Goal: Task Accomplishment & Management: Use online tool/utility

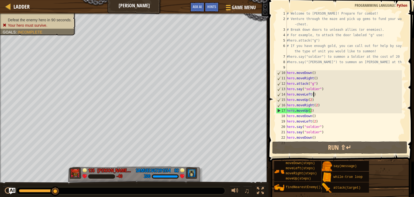
drag, startPoint x: 317, startPoint y: 94, endPoint x: 288, endPoint y: 96, distance: 28.7
click at [288, 96] on div "# Welcome to [PERSON_NAME]! Prepare for combat! # Venture through the maze and …" at bounding box center [344, 81] width 116 height 140
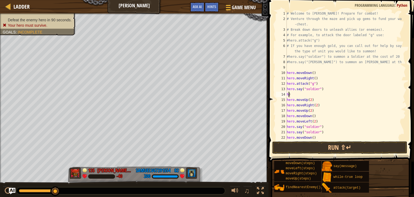
type textarea "h"
type textarea "hero.say("soldier")"
type textarea ")"
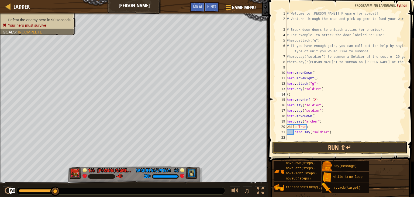
type textarea ")"
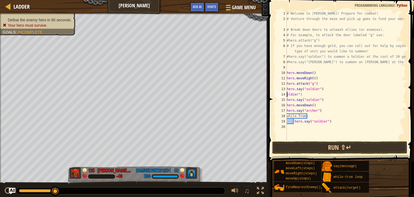
type textarea ")"
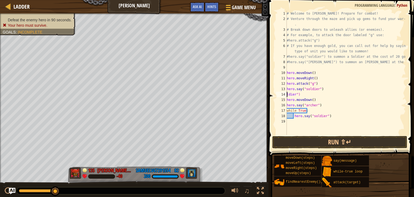
type textarea ")"
type textarea ":"
type textarea ")"
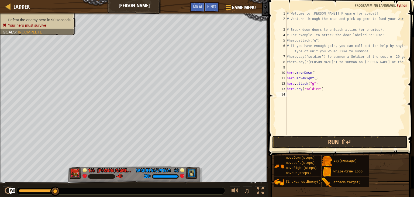
type textarea "h"
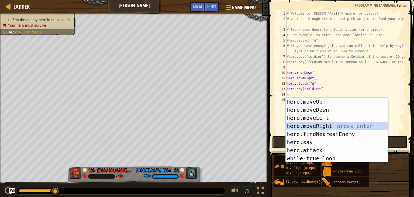
click at [306, 126] on div "h ero.moveUp press enter h ero.moveDown press enter h ero.moveLeft press enter …" at bounding box center [337, 138] width 102 height 81
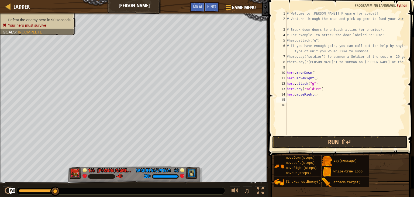
type textarea "h"
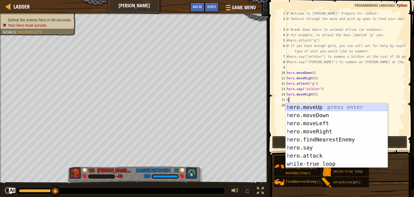
click at [311, 107] on div "h ero.moveUp press enter h ero.moveDown press enter h ero.moveLeft press enter …" at bounding box center [337, 143] width 102 height 81
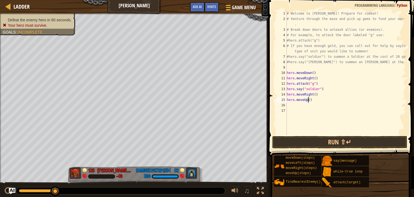
click at [308, 101] on div "# Welcome to [PERSON_NAME]! Prepare for combat! # Venture through the maze and …" at bounding box center [346, 78] width 120 height 135
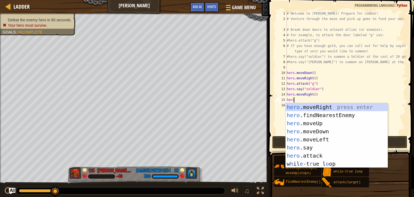
scroll to position [2, 0]
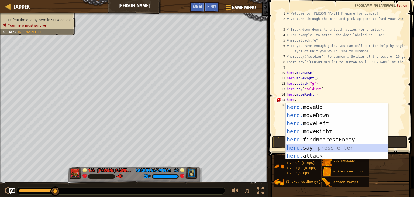
click at [313, 148] on div "hero. moveUp press enter hero. moveDown press enter hero. moveLeft press enter …" at bounding box center [337, 139] width 102 height 73
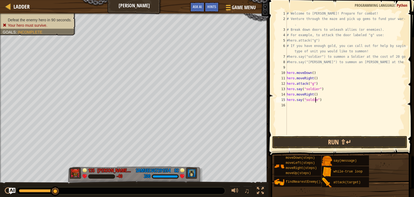
type textarea "hero.say("soldier")"
click at [302, 104] on div "# Welcome to [PERSON_NAME]! Prepare for combat! # Venture through the maze and …" at bounding box center [346, 78] width 120 height 135
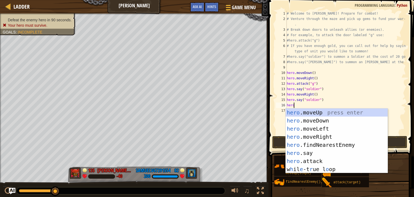
scroll to position [2, 0]
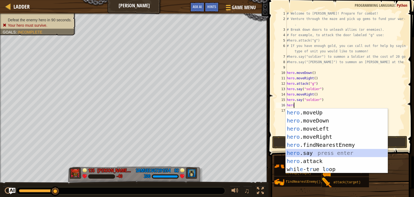
click at [307, 149] on div "hero .moveUp press enter hero .moveDown press enter hero .moveLeft press enter …" at bounding box center [337, 148] width 102 height 81
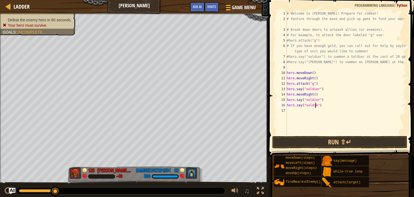
type textarea "hero.say("soldier")"
click at [302, 111] on div "# Welcome to [PERSON_NAME]! Prepare for combat! # Venture through the maze and …" at bounding box center [346, 78] width 120 height 135
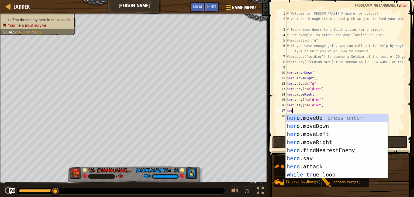
type textarea "hero"
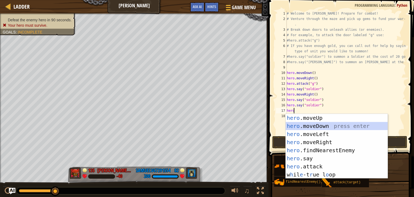
drag, startPoint x: 309, startPoint y: 127, endPoint x: 303, endPoint y: 129, distance: 6.1
click at [303, 129] on div "hero .moveUp press enter hero .moveDown press enter hero .moveLeft press enter …" at bounding box center [337, 154] width 102 height 81
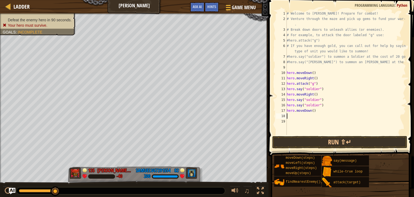
type textarea "h"
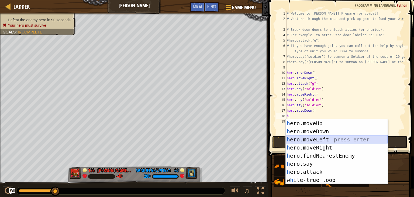
drag, startPoint x: 306, startPoint y: 138, endPoint x: 299, endPoint y: 139, distance: 7.6
click at [299, 139] on div "h ero.moveUp press enter h ero.moveDown press enter h ero.moveLeft press enter …" at bounding box center [337, 159] width 102 height 81
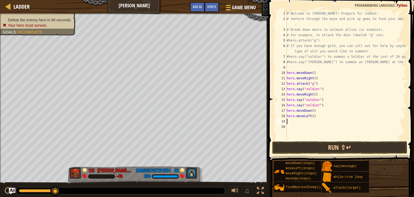
type textarea "h"
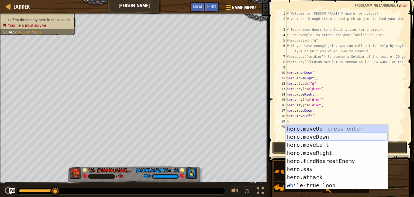
click at [296, 135] on div "h ero.moveUp press enter h ero.moveDown press enter h ero.moveLeft press enter …" at bounding box center [337, 164] width 102 height 81
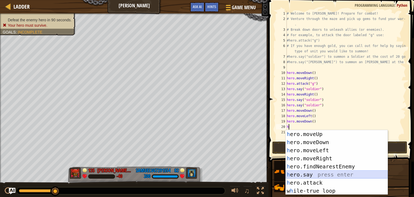
drag, startPoint x: 307, startPoint y: 173, endPoint x: 299, endPoint y: 173, distance: 8.1
click at [299, 174] on div "h ero.moveUp press enter h ero.moveDown press enter h ero.moveLeft press enter …" at bounding box center [337, 170] width 102 height 81
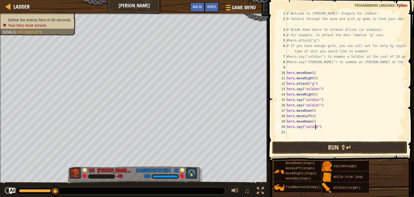
type textarea "hero.say("soldier")"
click at [294, 133] on div "# Welcome to [PERSON_NAME]! Prepare for combat! # Venture through the maze and …" at bounding box center [346, 81] width 120 height 140
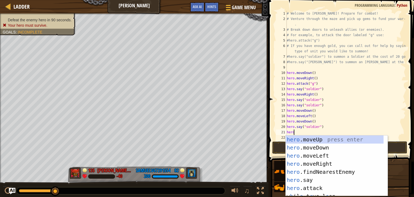
scroll to position [2, 0]
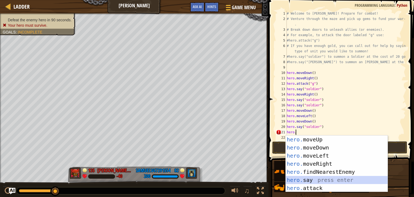
click at [327, 178] on div "hero. moveUp press enter hero. moveDown press enter hero. moveLeft press enter …" at bounding box center [337, 171] width 102 height 73
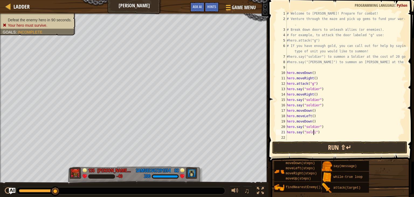
type textarea "hero.say("soldier")"
click at [311, 137] on div "# Welcome to [PERSON_NAME]! Prepare for combat! # Venture through the maze and …" at bounding box center [346, 81] width 120 height 140
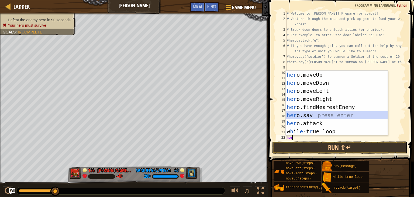
drag, startPoint x: 320, startPoint y: 114, endPoint x: 313, endPoint y: 115, distance: 7.4
click at [313, 115] on div "her o.moveUp press enter her o.moveDown press enter her o.moveLeft press enter …" at bounding box center [337, 111] width 102 height 81
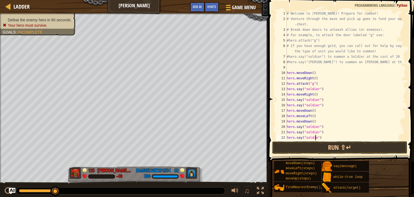
type textarea "hero.say("soldier")"
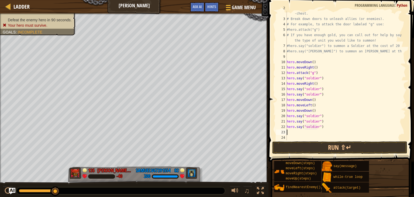
scroll to position [11, 0]
type textarea "h"
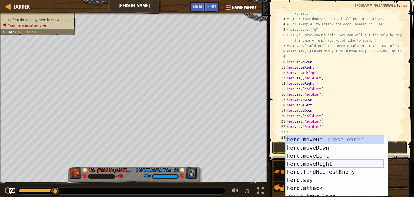
click at [350, 166] on div "h ero.moveUp press enter h ero.moveDown press enter h ero.moveLeft press enter …" at bounding box center [335, 173] width 98 height 77
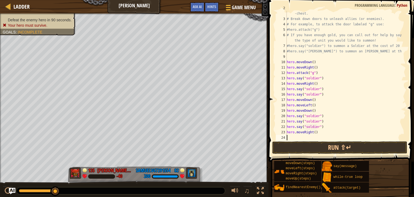
click at [313, 134] on div "# Venture through the maze and pick up gems to fund your war -chest. # Break do…" at bounding box center [344, 77] width 116 height 145
type textarea "hero.moveRight(4)"
click at [297, 137] on div "# Venture through the maze and pick up gems to fund your war -chest. # Break do…" at bounding box center [344, 77] width 116 height 145
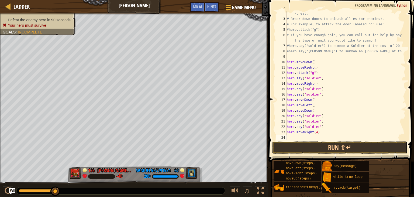
type textarea "h"
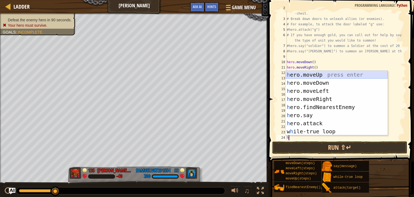
click at [320, 74] on div "h ero.moveUp press enter h ero.moveDown press enter h ero.moveLeft press enter …" at bounding box center [337, 111] width 102 height 81
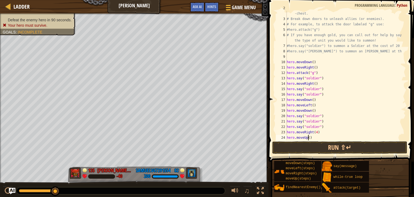
click at [307, 138] on div "# Venture through the maze and pick up gems to fund your war -chest. # Break do…" at bounding box center [344, 77] width 116 height 145
type textarea "hero.moveUp(2)"
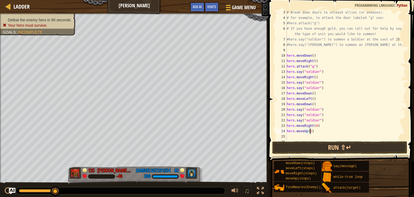
scroll to position [22, 0]
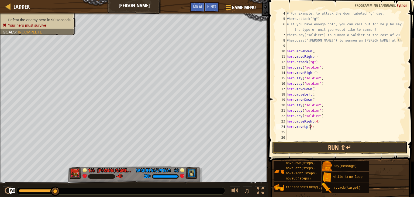
click at [369, 135] on div "# For example, to attack the door labeled "g" use: #hero.attack("g") # If you h…" at bounding box center [344, 81] width 116 height 140
click at [357, 124] on div "# For example, to attack the door labeled "g" use: #hero.attack("g") # If you h…" at bounding box center [344, 81] width 116 height 140
type textarea "hero.moveUp(2)"
click at [356, 130] on div "# For example, to attack the door labeled "g" use: #hero.attack("g") # If you h…" at bounding box center [344, 81] width 116 height 140
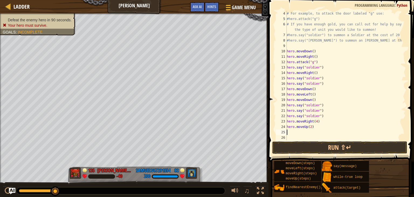
type textarea "w"
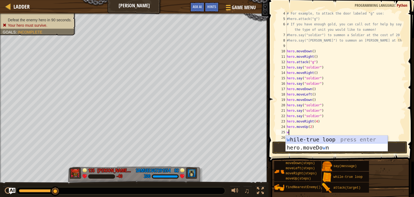
click at [350, 139] on div "w [PERSON_NAME]-true loop press enter hero.moveDo w n press enter" at bounding box center [337, 151] width 102 height 32
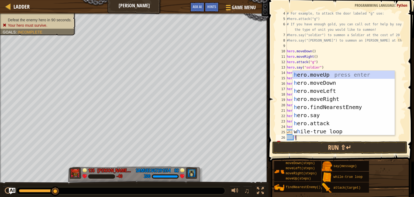
scroll to position [2, 0]
click at [330, 114] on div "h ero.moveUp press enter h ero.moveDown press enter h ero.moveLeft press enter …" at bounding box center [344, 111] width 102 height 81
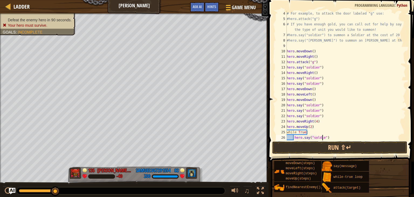
scroll to position [2, 3]
click at [328, 149] on button "Run ⇧↵" at bounding box center [339, 147] width 135 height 12
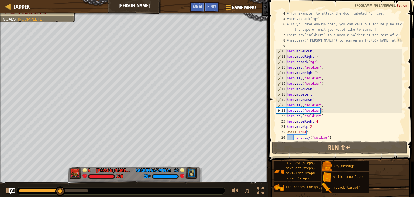
click at [318, 77] on div "# For example, to attack the door labeled "g" use: #hero.attack("g") # If you h…" at bounding box center [344, 81] width 116 height 140
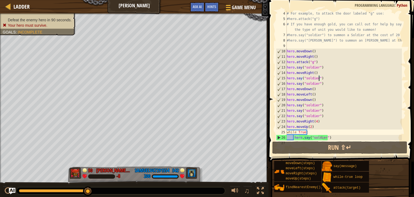
click at [315, 72] on div "# For example, to attack the door labeled "g" use: #hero.attack("g") # If you h…" at bounding box center [344, 81] width 116 height 140
type textarea "hero.moveRight()"
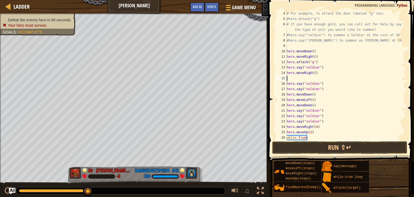
type textarea "h"
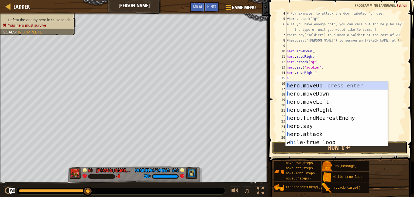
drag, startPoint x: 342, startPoint y: 86, endPoint x: 332, endPoint y: 85, distance: 9.4
click at [332, 85] on div "h ero.moveUp press enter h ero.moveDown press enter h ero.moveLeft press enter …" at bounding box center [337, 121] width 102 height 81
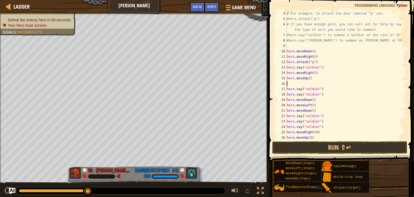
click at [307, 78] on div "# For example, to attack the door labeled "g" use: #hero.attack("g") # If you h…" at bounding box center [344, 81] width 116 height 140
type textarea "hero.moveUp(4)"
click at [290, 84] on div "# For example, to attack the door labeled "g" use: #hero.attack("g") # If you h…" at bounding box center [344, 81] width 116 height 140
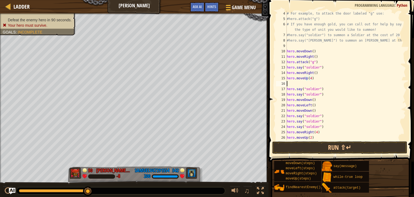
scroll to position [2, 0]
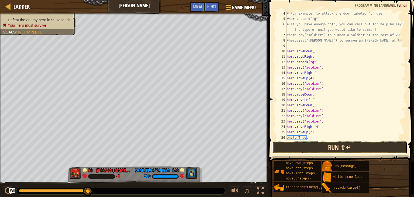
click at [310, 143] on button "Run ⇧↵" at bounding box center [339, 147] width 135 height 12
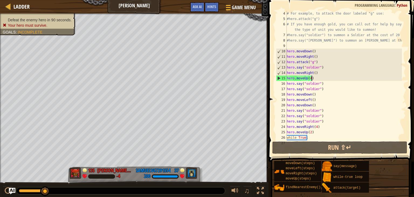
click at [309, 81] on div "# For example, to attack the door labeled "g" use: #hero.attack("g") # If you h…" at bounding box center [344, 81] width 116 height 140
click at [310, 79] on div "# For example, to attack the door labeled "g" use: #hero.attack("g") # If you h…" at bounding box center [344, 81] width 116 height 140
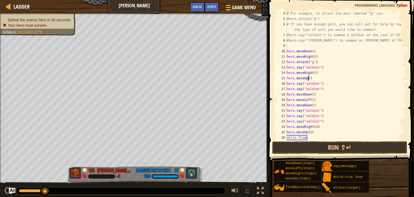
scroll to position [2, 2]
click at [345, 146] on button "Run ⇧↵" at bounding box center [339, 147] width 135 height 12
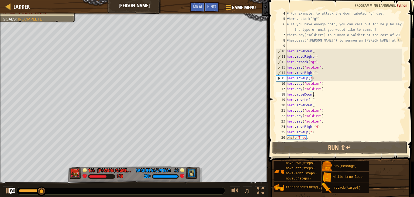
click at [316, 93] on div "# For example, to attack the door labeled "g" use: #hero.attack("g") # If you h…" at bounding box center [344, 81] width 116 height 140
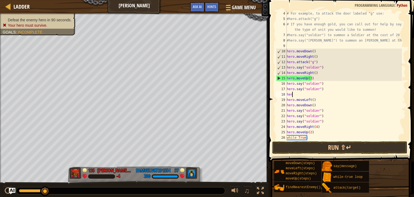
scroll to position [2, 0]
type textarea "h"
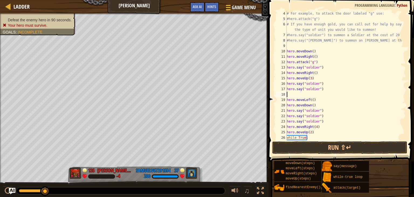
type textarea "hero.say("soldier")"
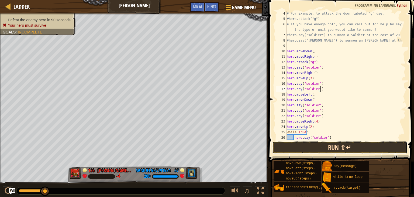
click at [319, 147] on button "Run ⇧↵" at bounding box center [339, 147] width 135 height 12
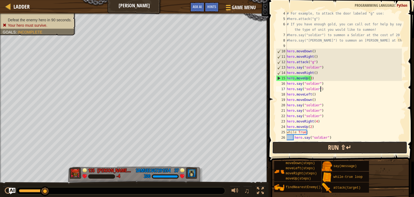
click at [318, 148] on button "Run ⇧↵" at bounding box center [339, 147] width 135 height 12
click at [342, 146] on button "Run ⇧↵" at bounding box center [339, 147] width 135 height 12
